Goal: Task Accomplishment & Management: Complete application form

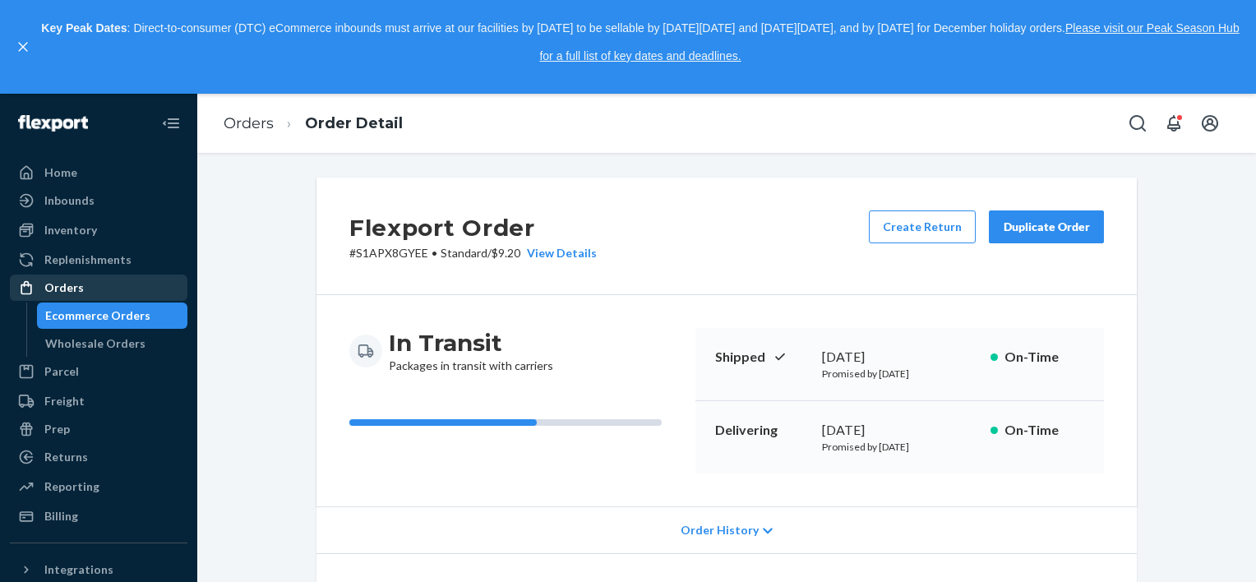
click at [119, 289] on div "Orders" at bounding box center [99, 287] width 174 height 23
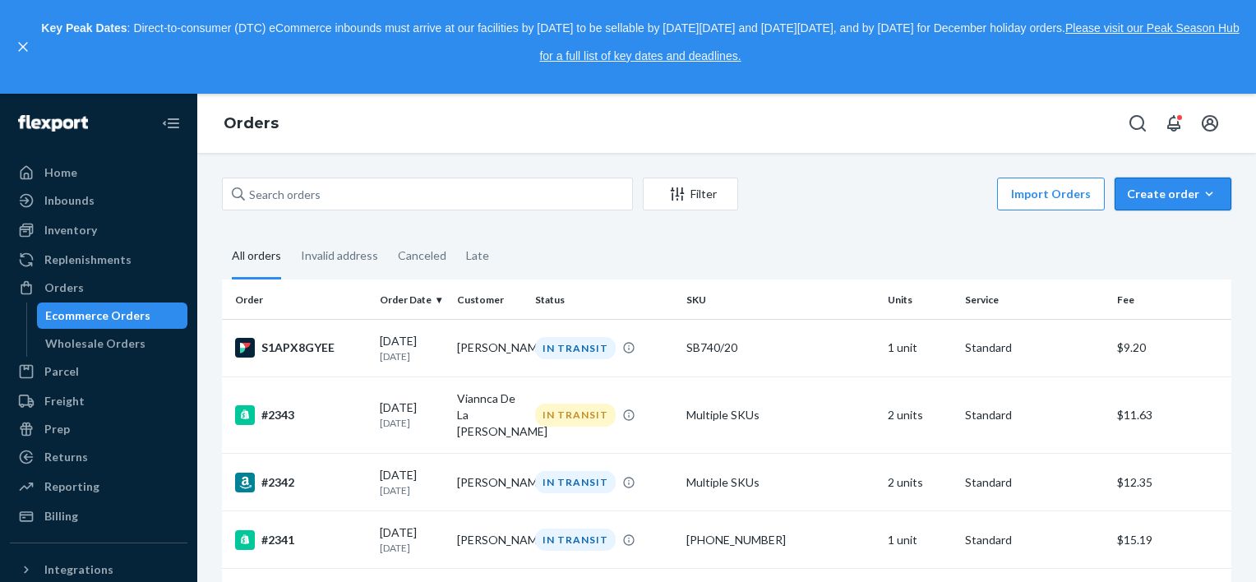
click at [1141, 188] on div "Create order" at bounding box center [1173, 194] width 92 height 16
click at [1140, 223] on button "Ecommerce order" at bounding box center [1198, 233] width 158 height 35
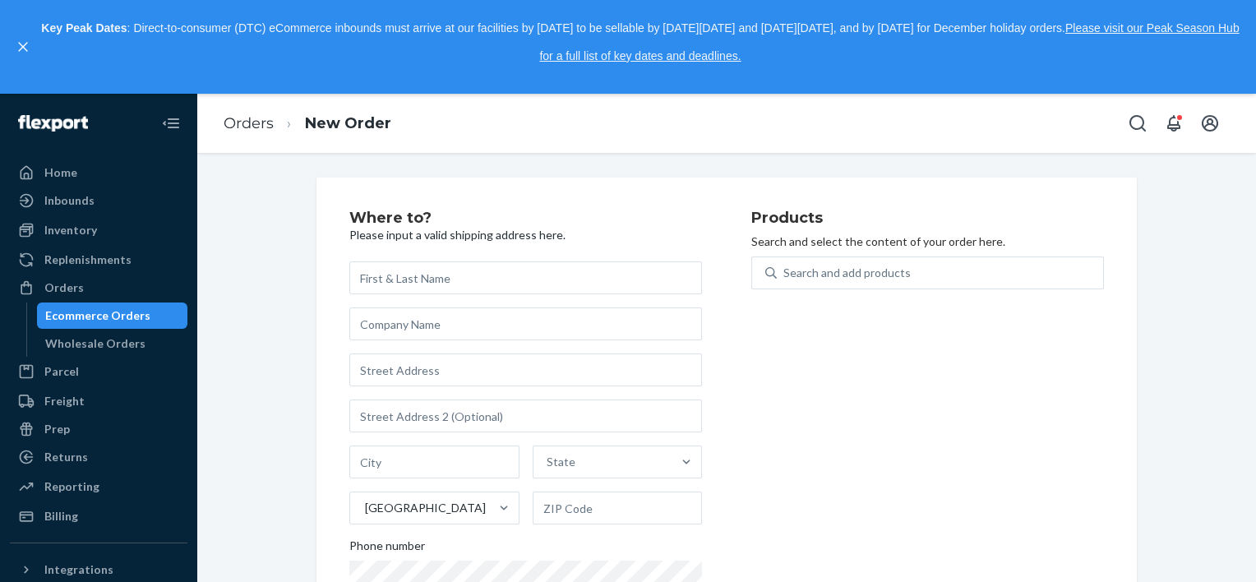
click at [510, 283] on input "text" at bounding box center [525, 277] width 353 height 33
type input "[PERSON_NAME]"
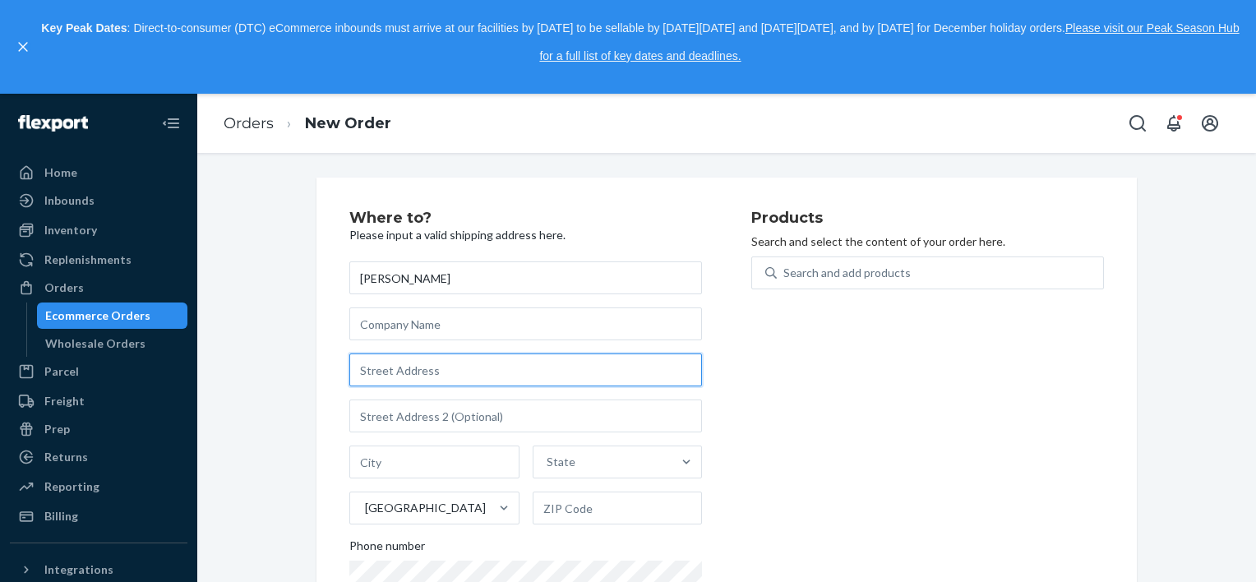
click at [529, 368] on input "text" at bounding box center [525, 370] width 353 height 33
paste input "565 blackberry [PERSON_NAME]"
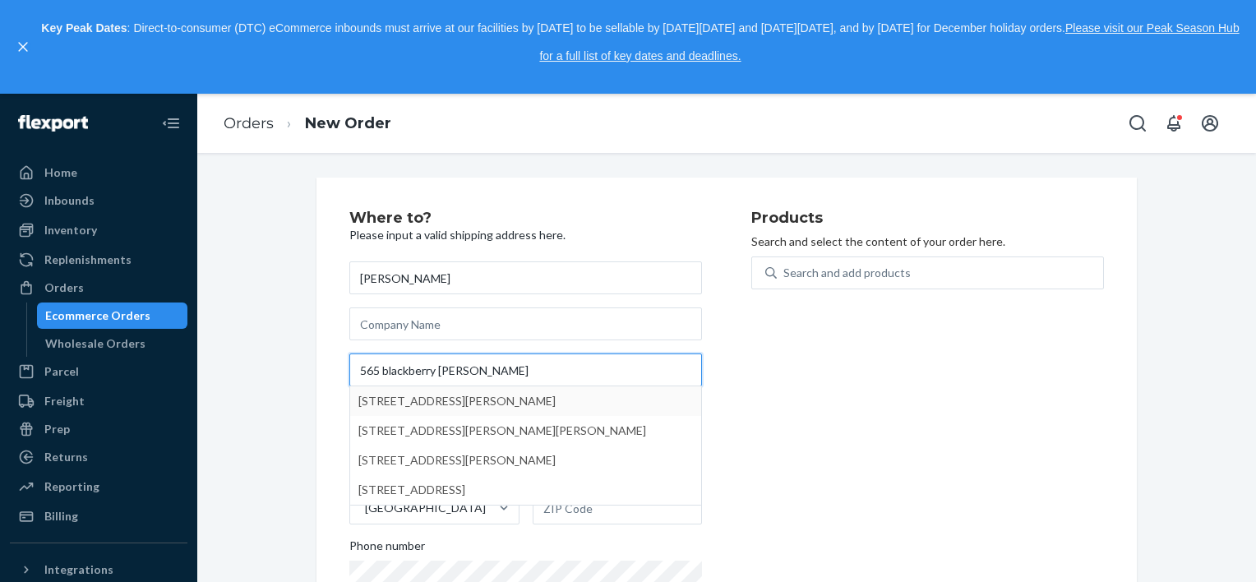
type input "565 blackberry [PERSON_NAME]"
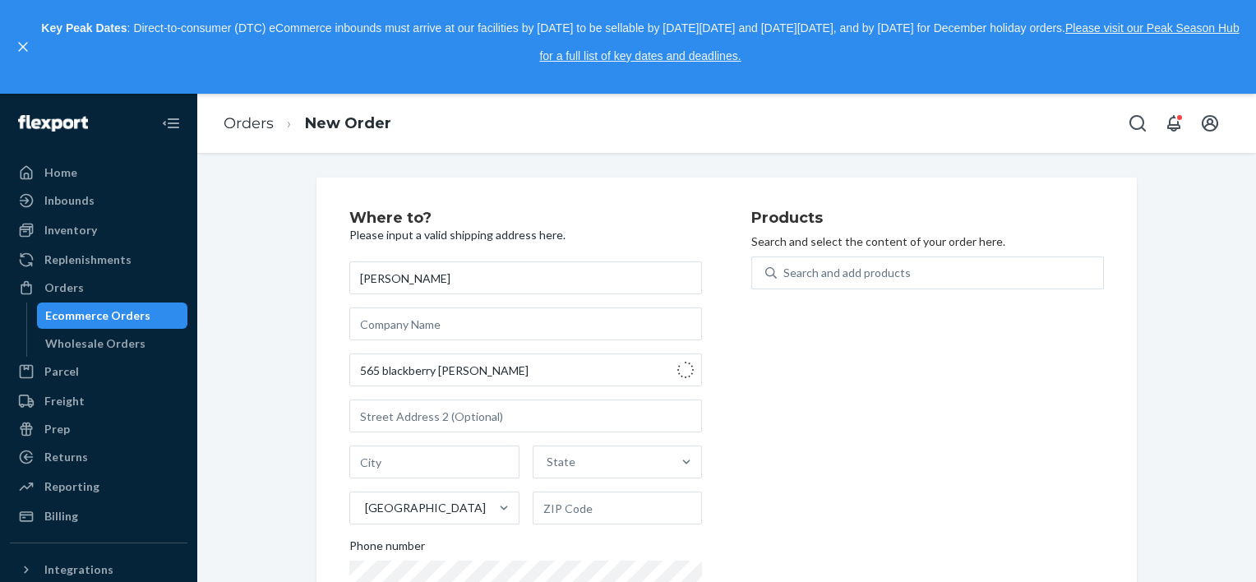
type input "[GEOGRAPHIC_DATA]"
type input "35146"
type input "565 Blackberry [PERSON_NAME]"
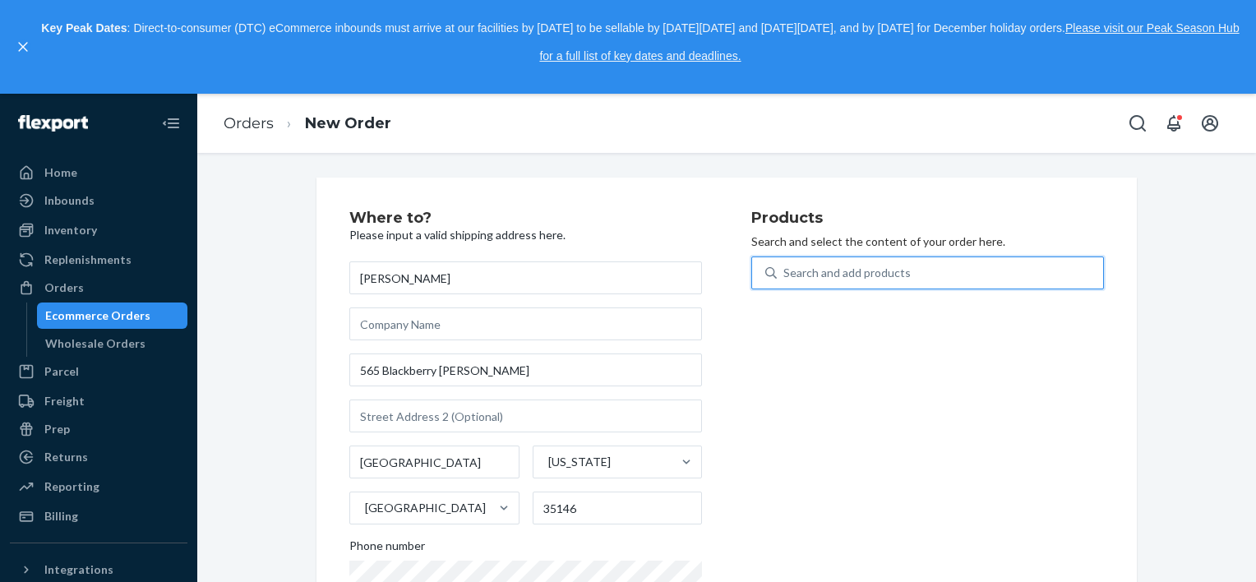
click at [852, 273] on div "Search and add products" at bounding box center [847, 273] width 127 height 16
click at [785, 273] on input "0 results available. Use Up and Down to choose options, press Enter to select t…" at bounding box center [785, 273] width 2 height 16
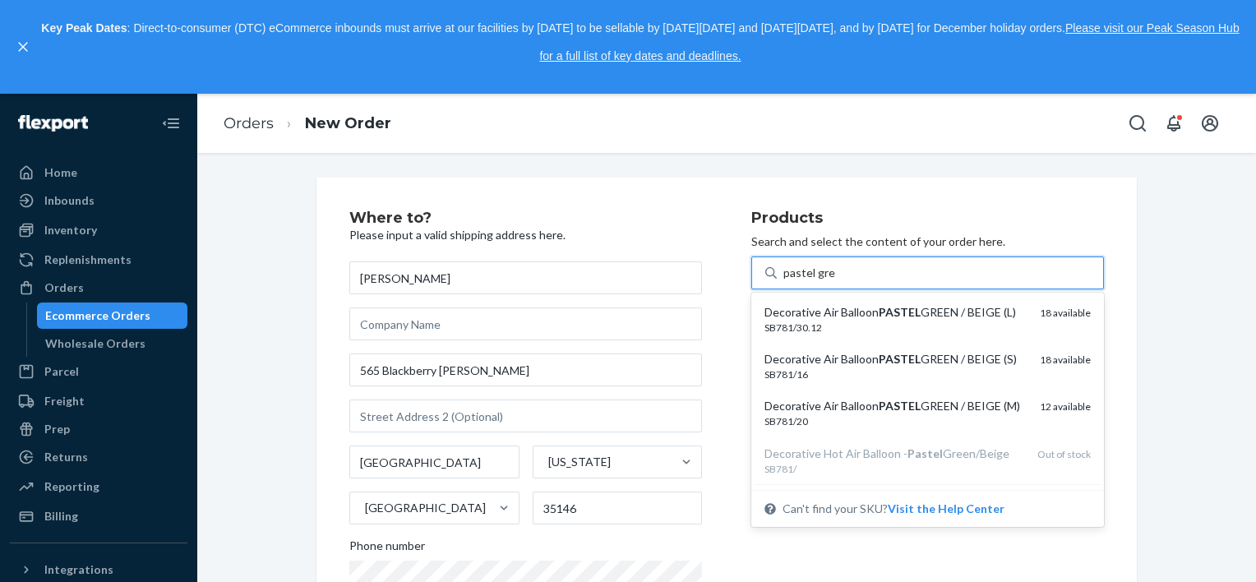
type input "pastel gree"
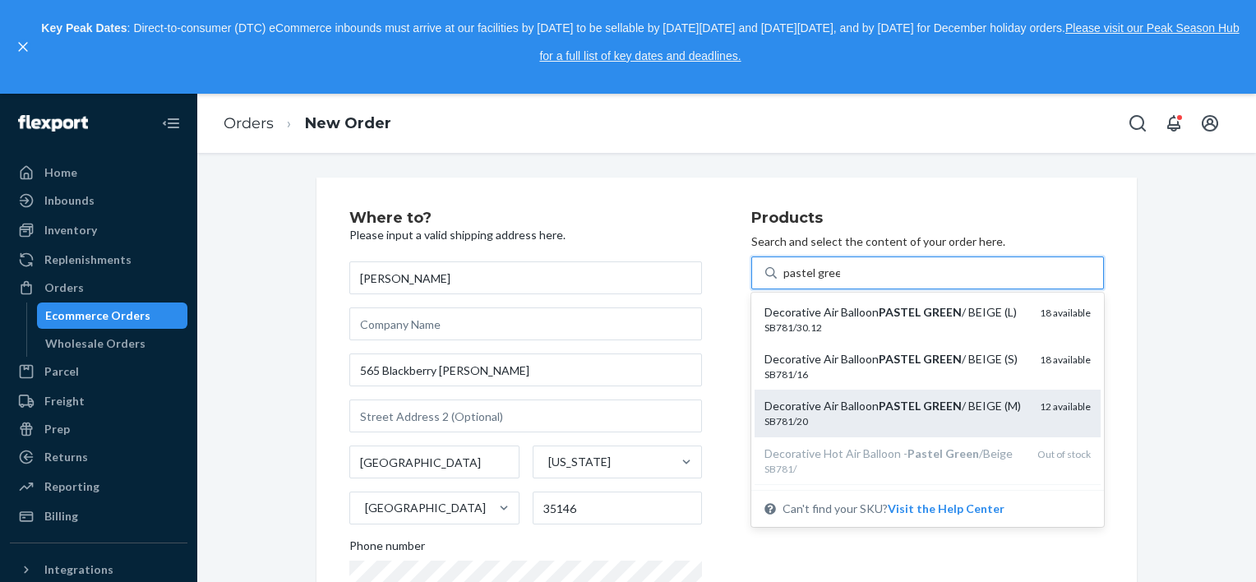
click at [845, 414] on div "Decorative Air Balloon PASTEL GREEN / BEIGE (M)" at bounding box center [896, 406] width 262 height 16
click at [840, 281] on input "pastel gree" at bounding box center [812, 273] width 57 height 16
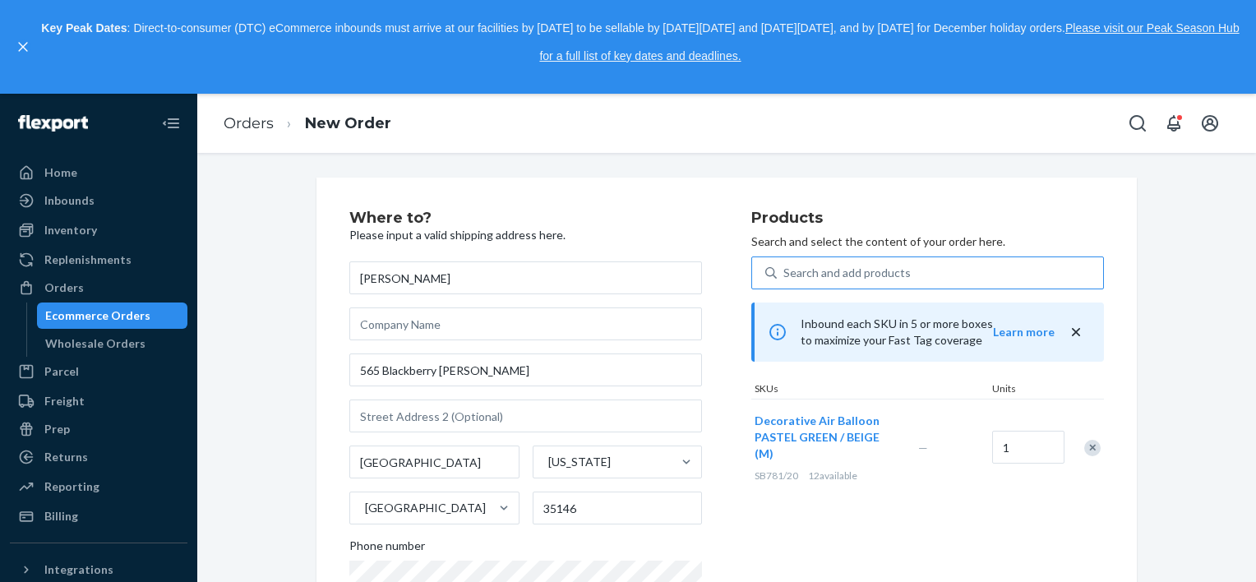
click at [1072, 335] on icon "close" at bounding box center [1076, 332] width 8 height 8
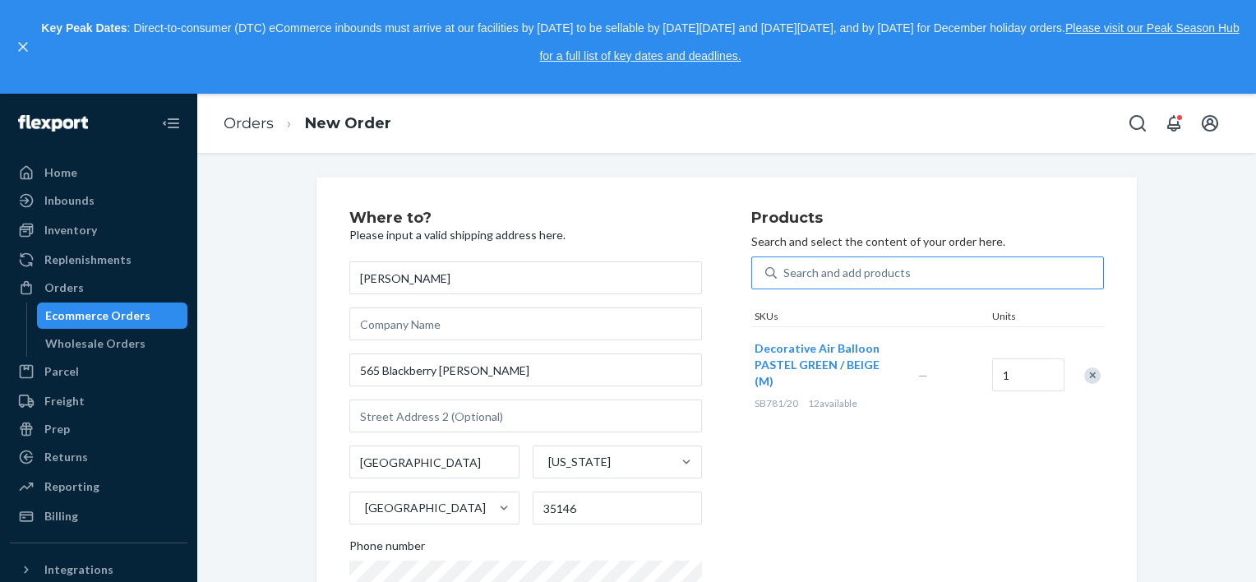
click at [922, 274] on div "Search and add products" at bounding box center [940, 273] width 326 height 30
click at [785, 274] on input "Search and add products" at bounding box center [785, 273] width 2 height 16
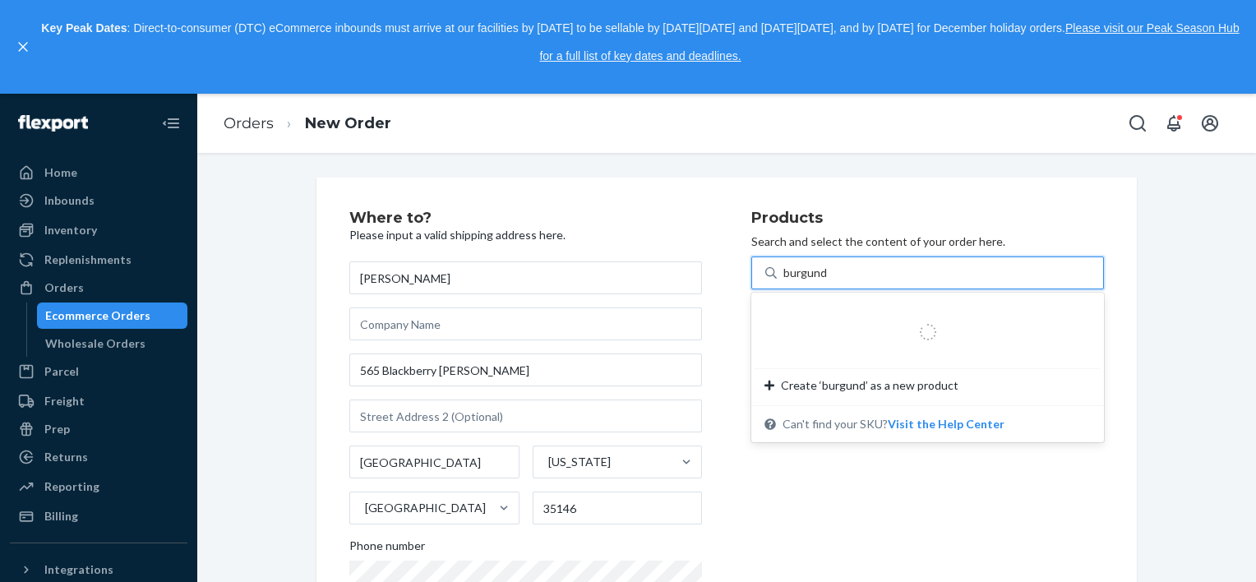
type input "burgundy"
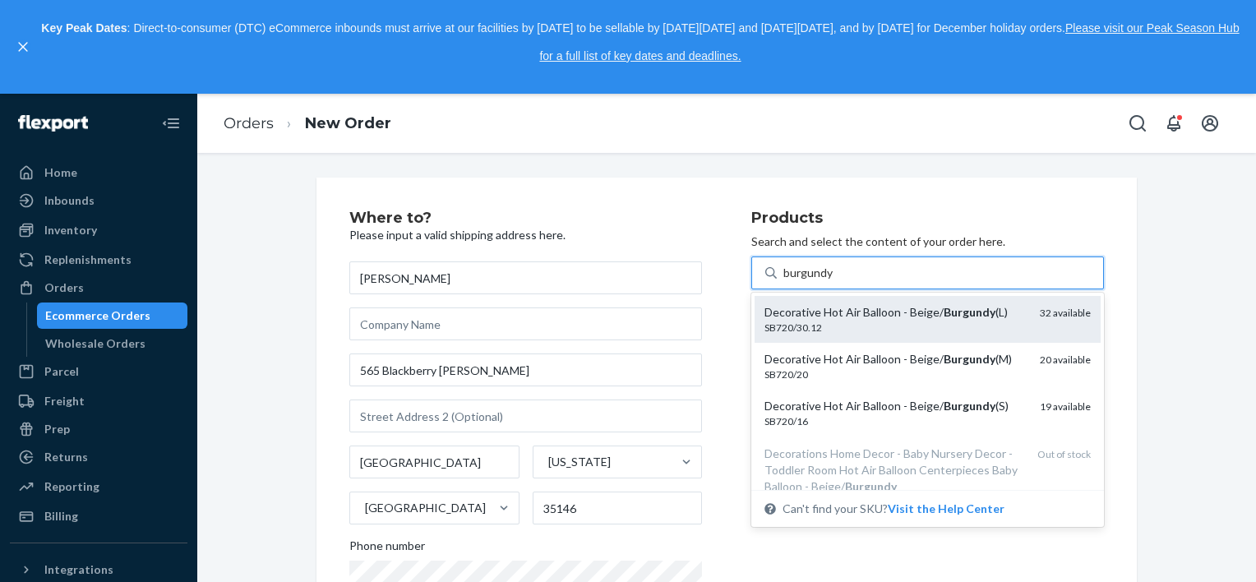
click at [908, 303] on div "Decorative Hot Air Balloon - Beige/ Burgundy (L) SB720/30.12 32 available" at bounding box center [928, 319] width 346 height 47
click at [834, 281] on input "burgundy" at bounding box center [809, 273] width 50 height 16
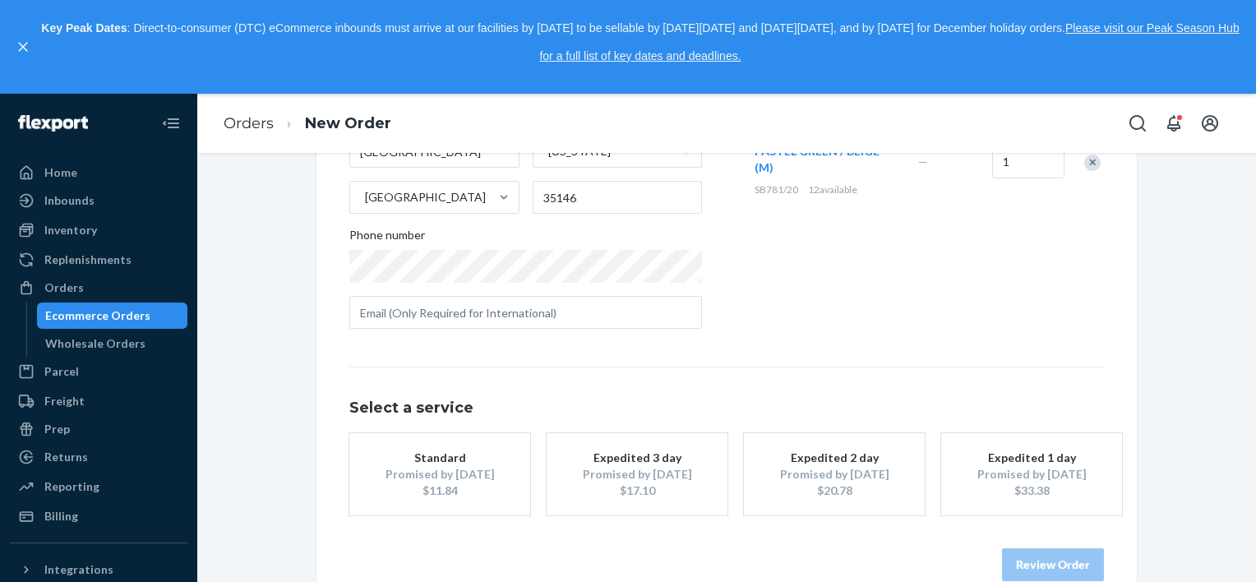
scroll to position [332, 0]
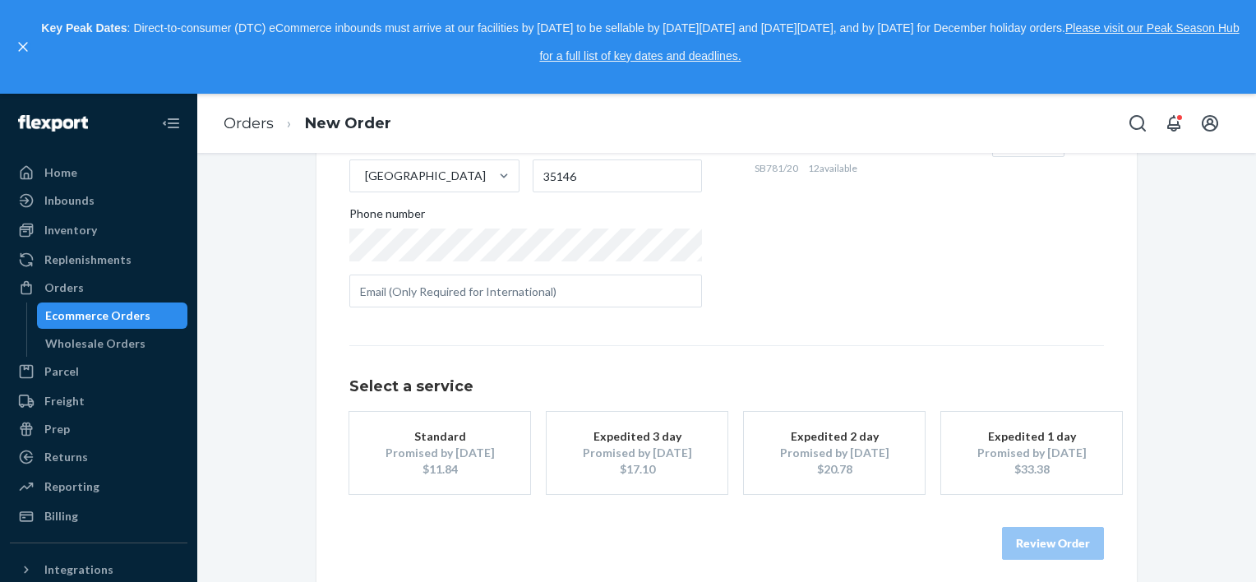
click at [490, 435] on div "Standard" at bounding box center [440, 436] width 132 height 16
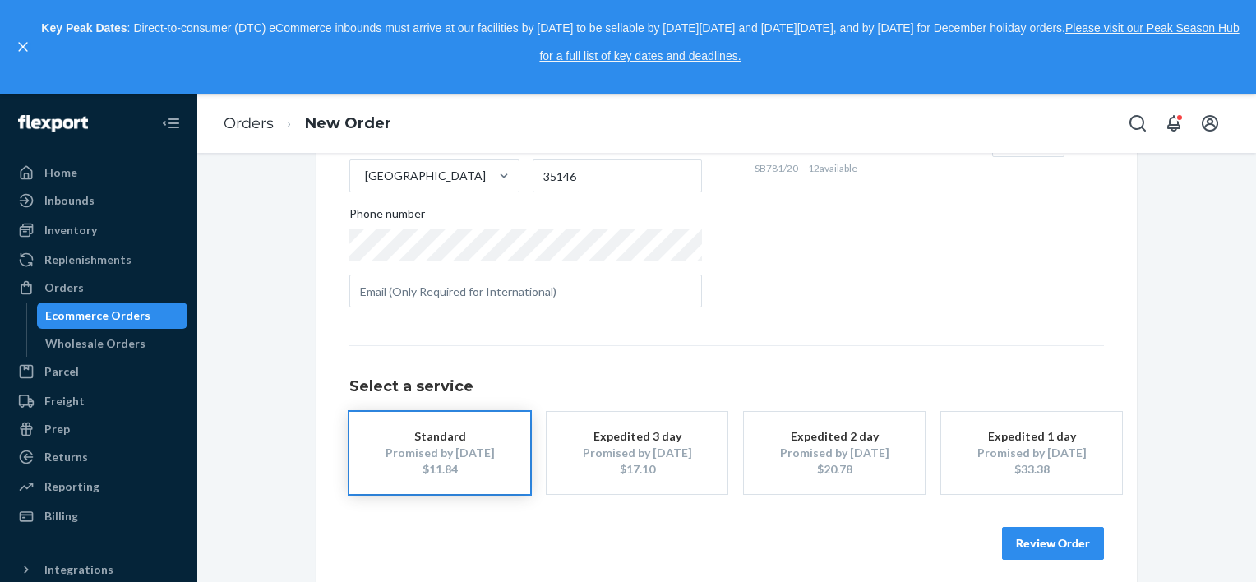
click at [1023, 541] on button "Review Order" at bounding box center [1053, 543] width 102 height 33
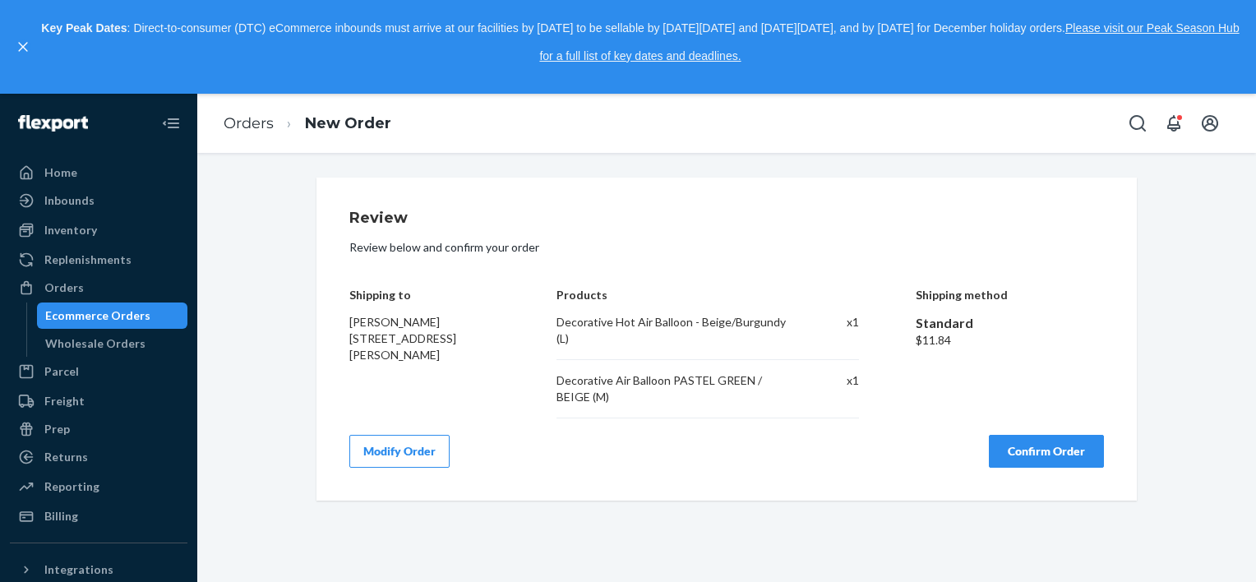
click at [1050, 446] on button "Confirm Order" at bounding box center [1046, 451] width 115 height 33
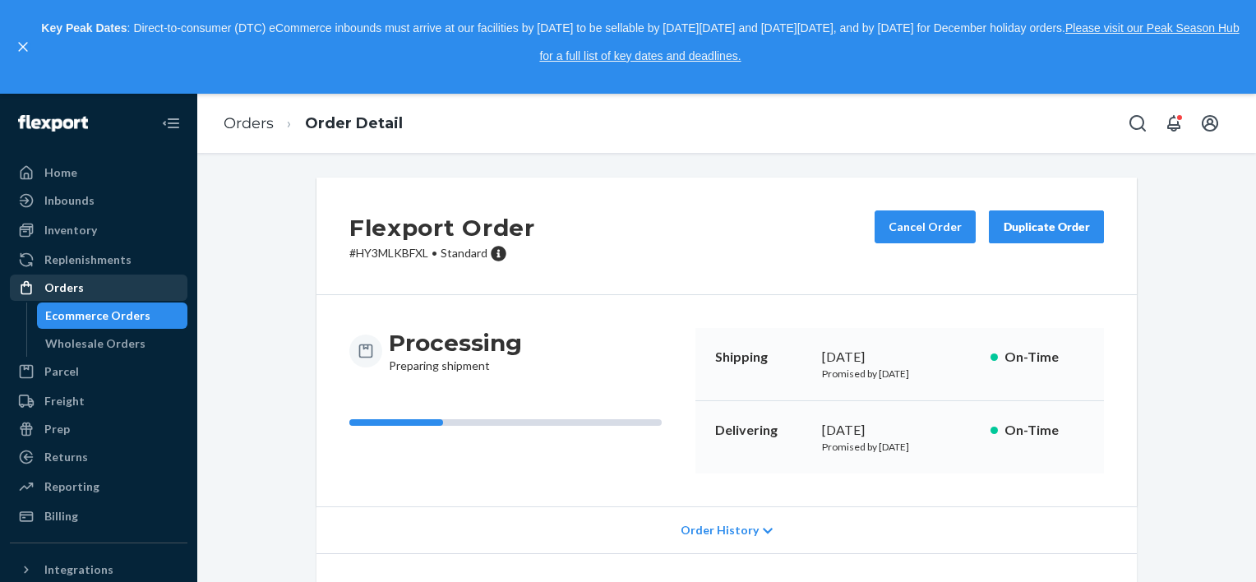
click at [102, 286] on div "Orders" at bounding box center [99, 287] width 174 height 23
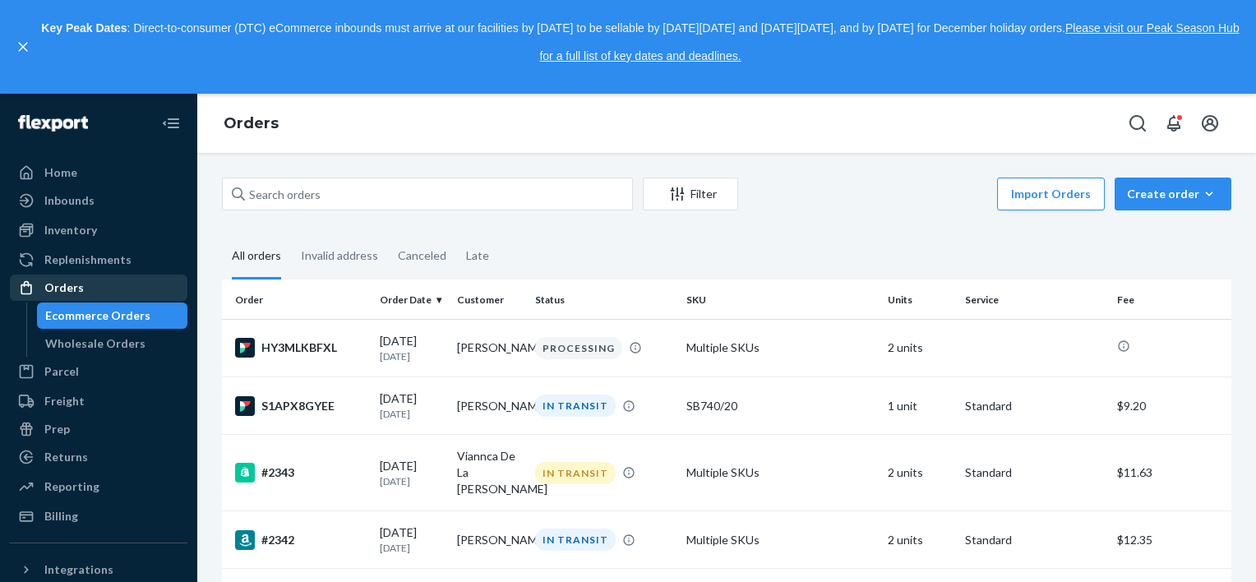
click at [89, 285] on div "Orders" at bounding box center [99, 287] width 174 height 23
